Goal: Communication & Community: Participate in discussion

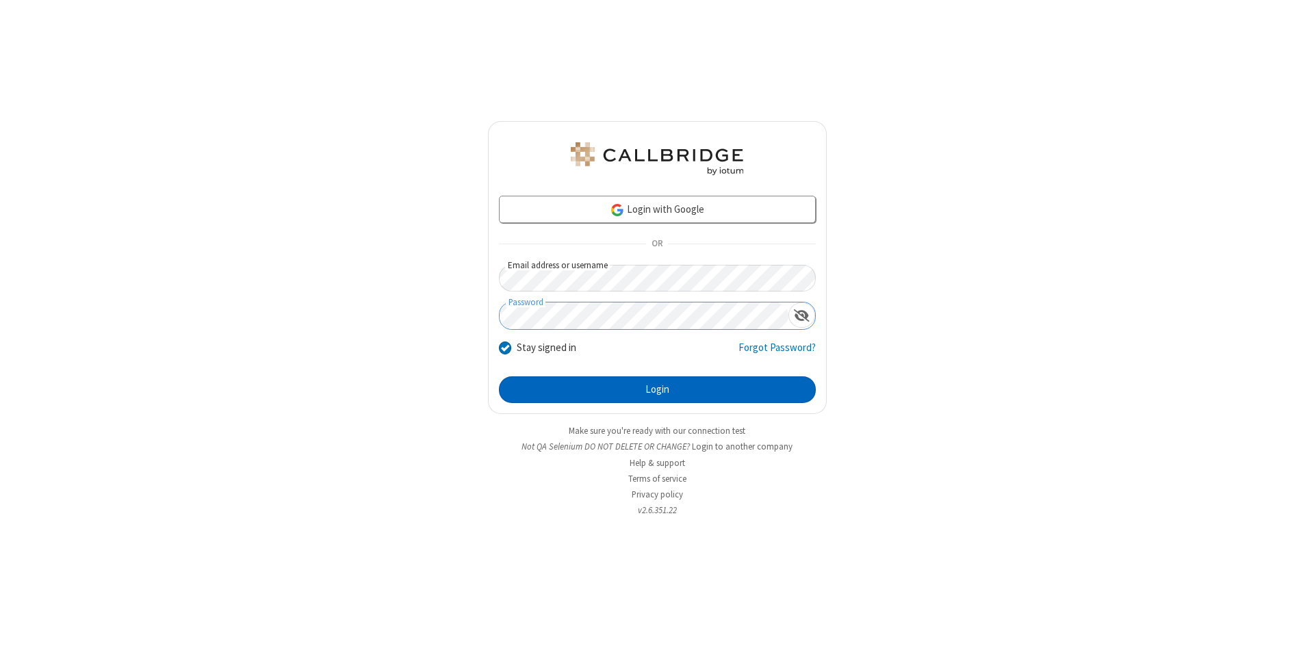
click at [657, 390] on button "Login" at bounding box center [657, 390] width 317 height 27
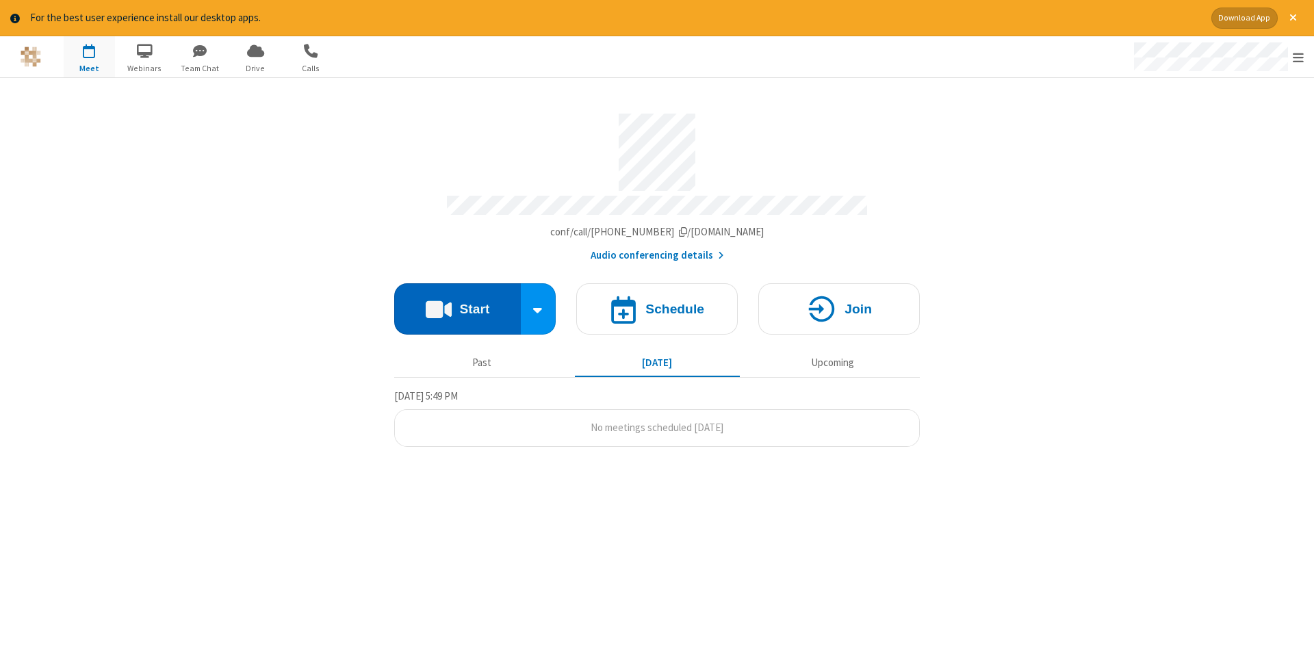
click at [457, 304] on button "Start" at bounding box center [457, 308] width 127 height 51
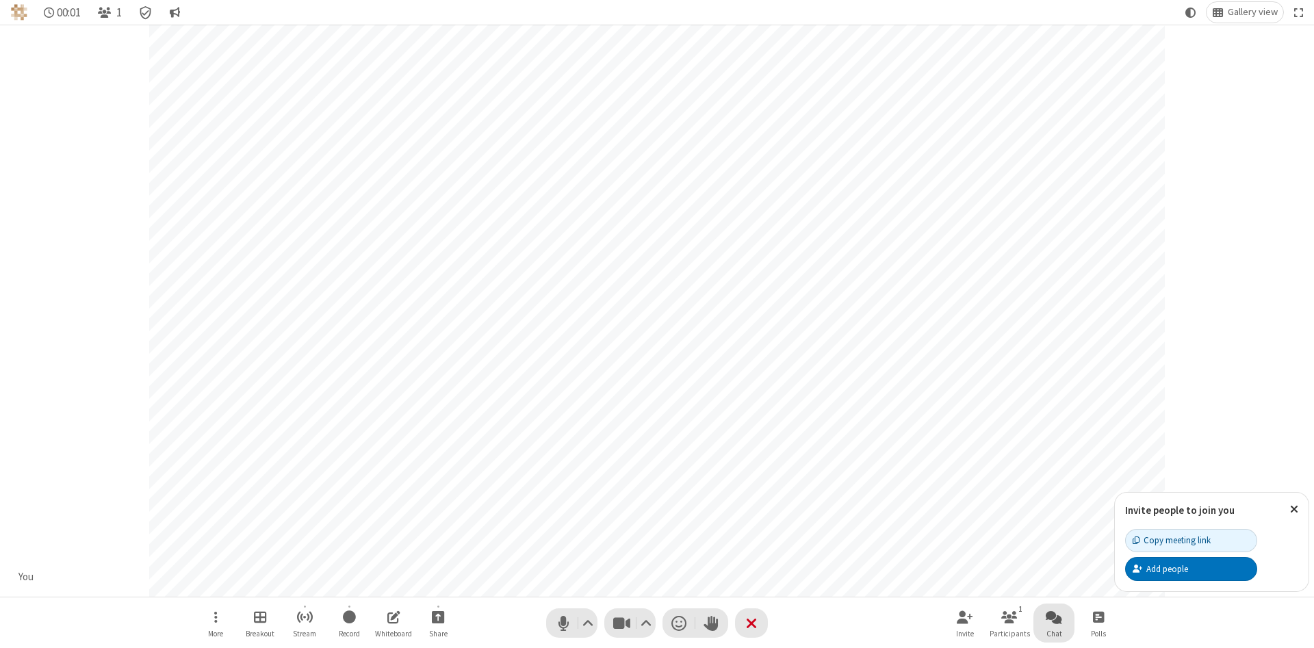
click at [1054, 617] on span "Open chat" at bounding box center [1054, 617] width 16 height 17
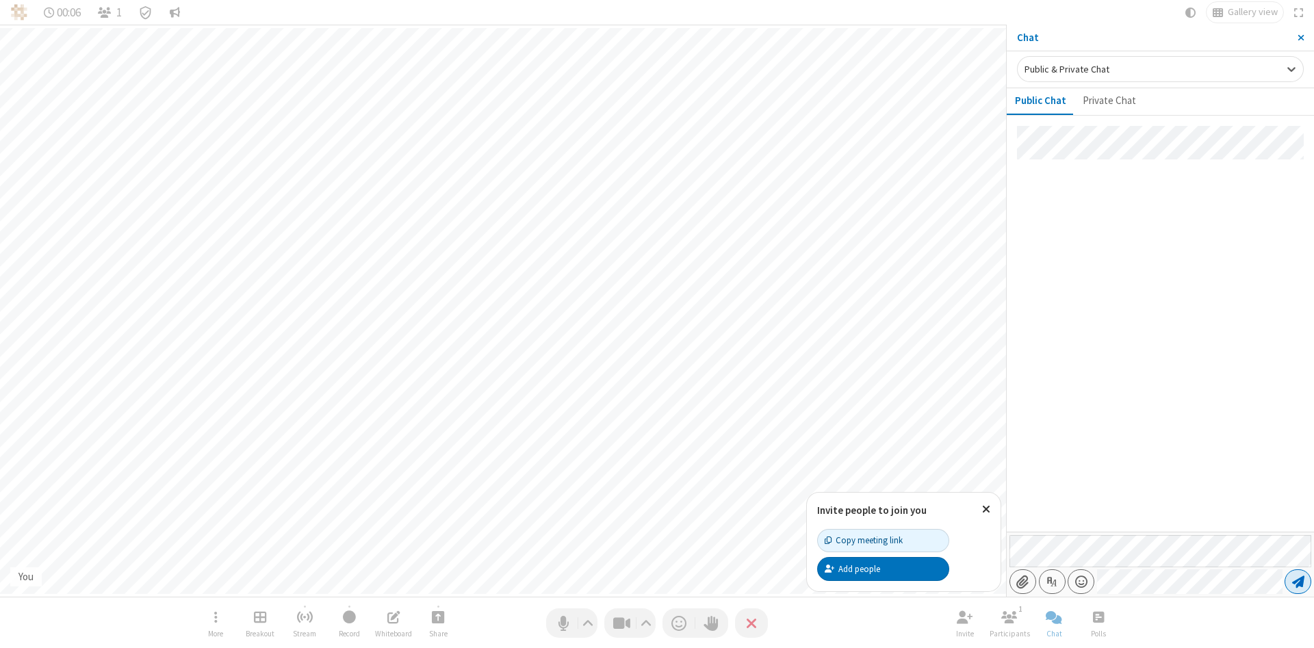
click at [1298, 582] on span "Send message" at bounding box center [1299, 582] width 12 height 14
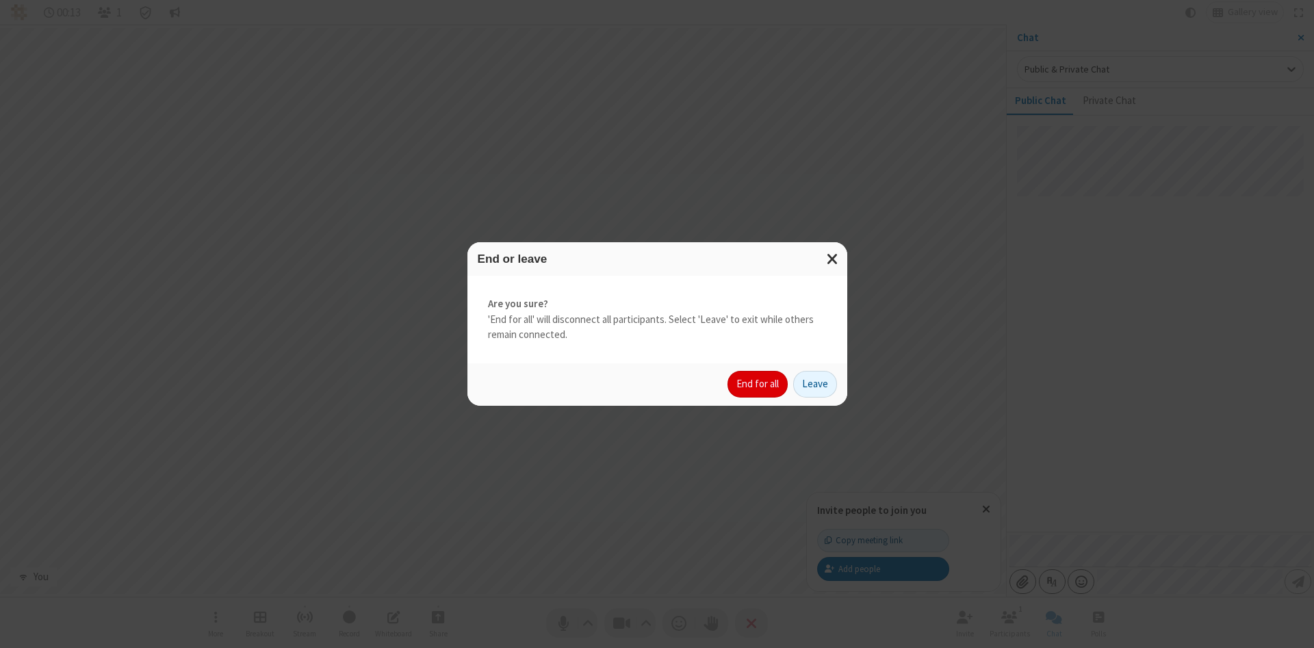
click at [759, 384] on button "End for all" at bounding box center [758, 384] width 60 height 27
